Goal: Task Accomplishment & Management: Manage account settings

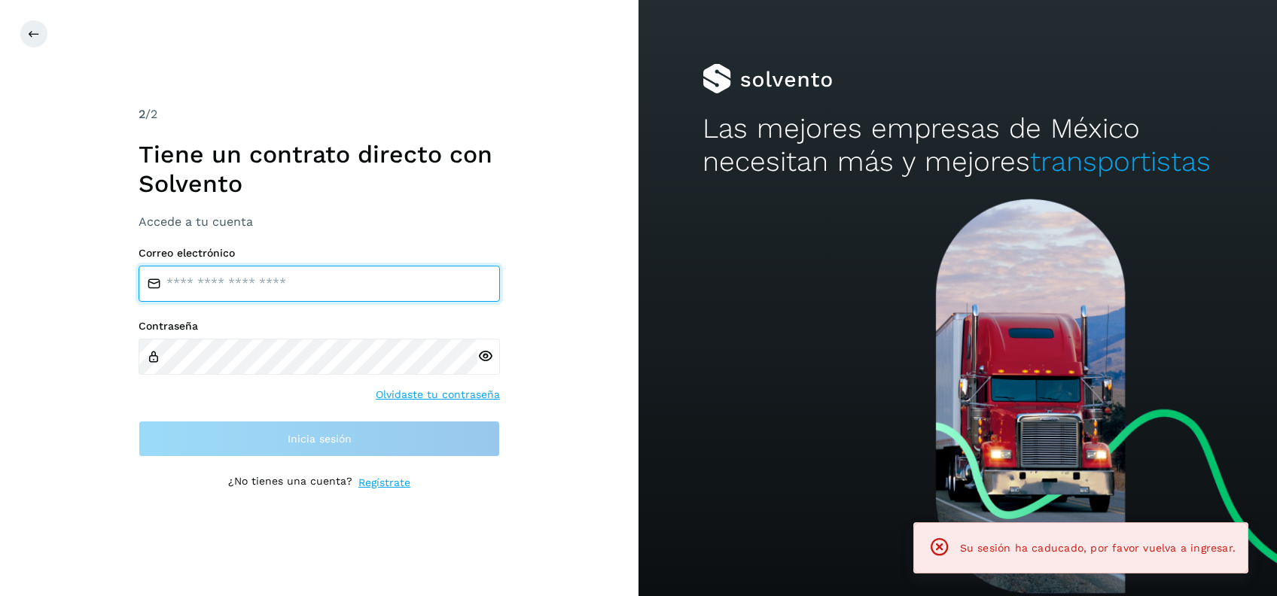
type input "**********"
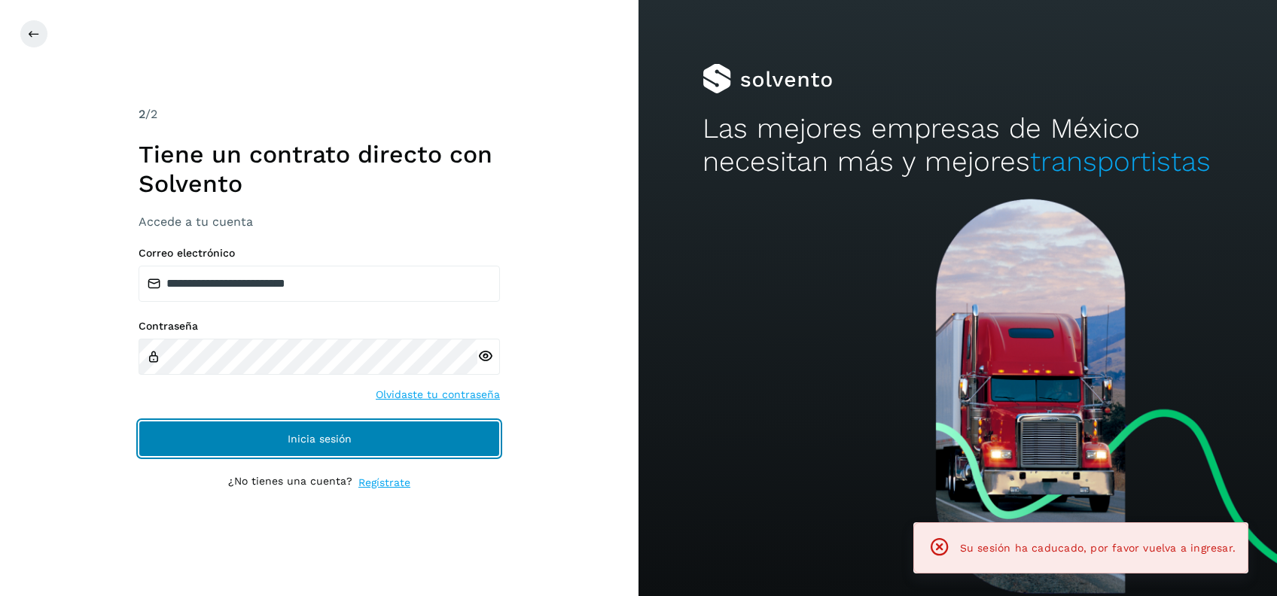
click at [448, 441] on button "Inicia sesión" at bounding box center [319, 439] width 361 height 36
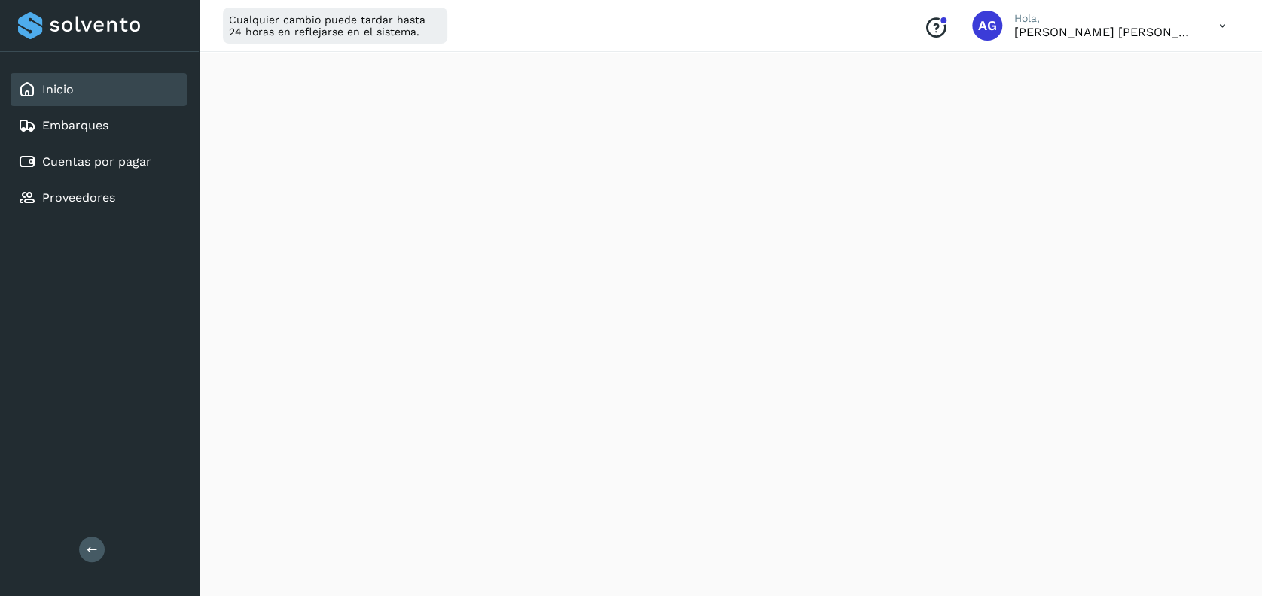
scroll to position [329, 0]
drag, startPoint x: 70, startPoint y: 172, endPoint x: 0, endPoint y: 188, distance: 72.0
click at [70, 172] on div "Cuentas por pagar" at bounding box center [99, 161] width 176 height 33
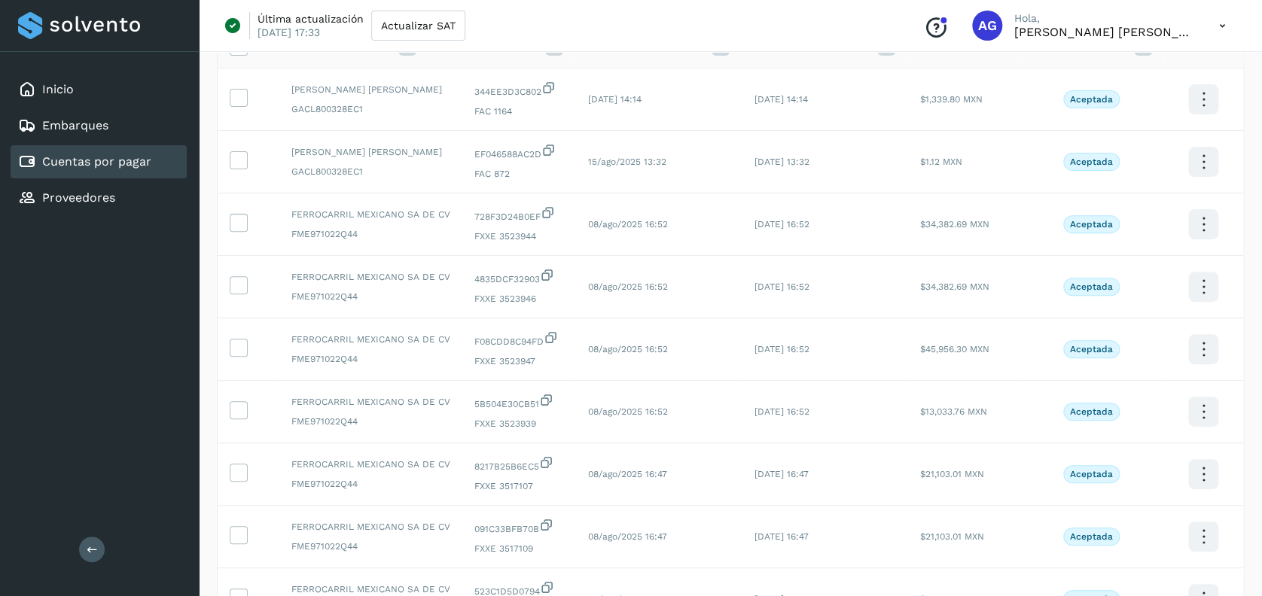
scroll to position [140, 0]
